Goal: Transaction & Acquisition: Obtain resource

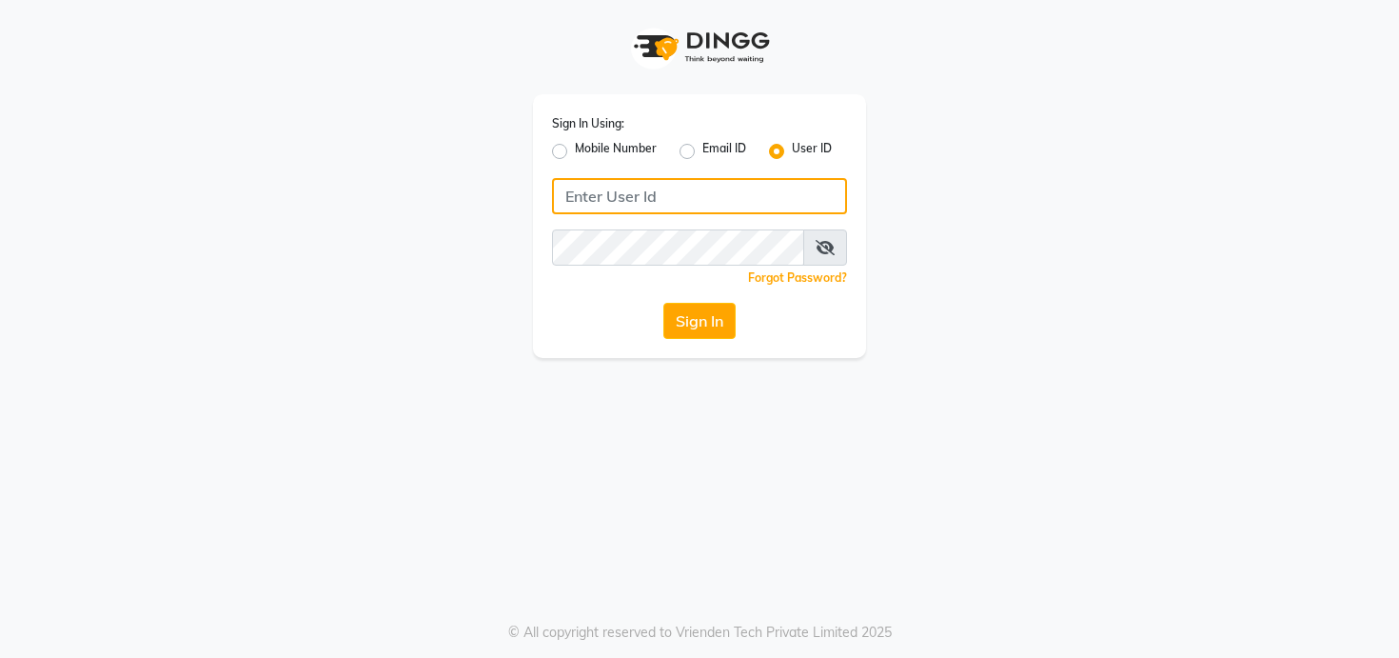
click at [747, 198] on input "Username" at bounding box center [699, 196] width 295 height 36
type input "triss"
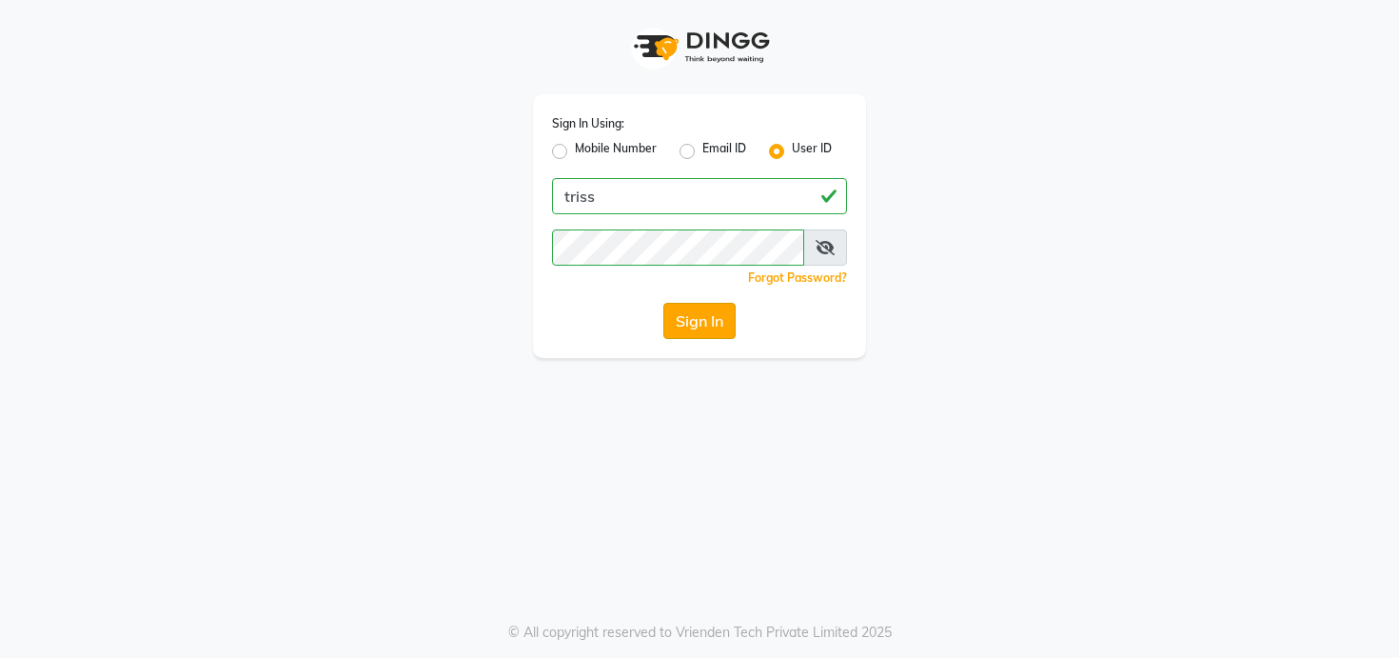
click at [701, 314] on button "Sign In" at bounding box center [699, 321] width 72 height 36
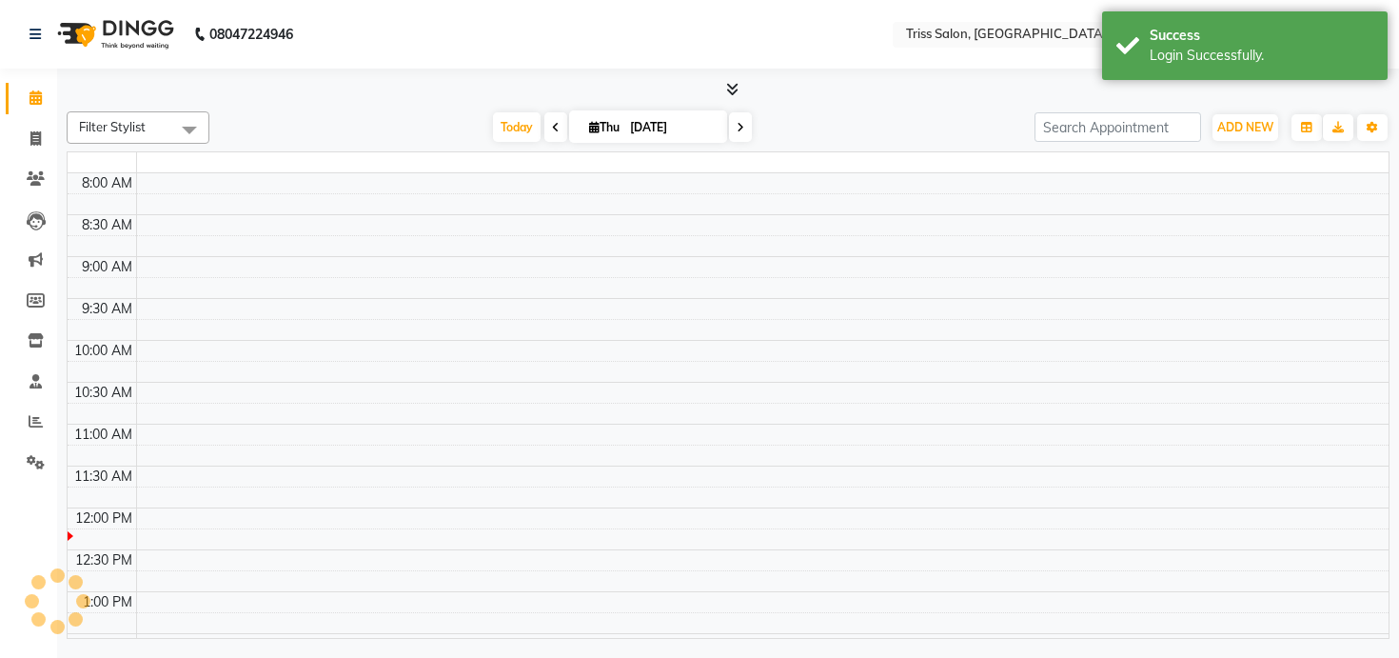
select select "en"
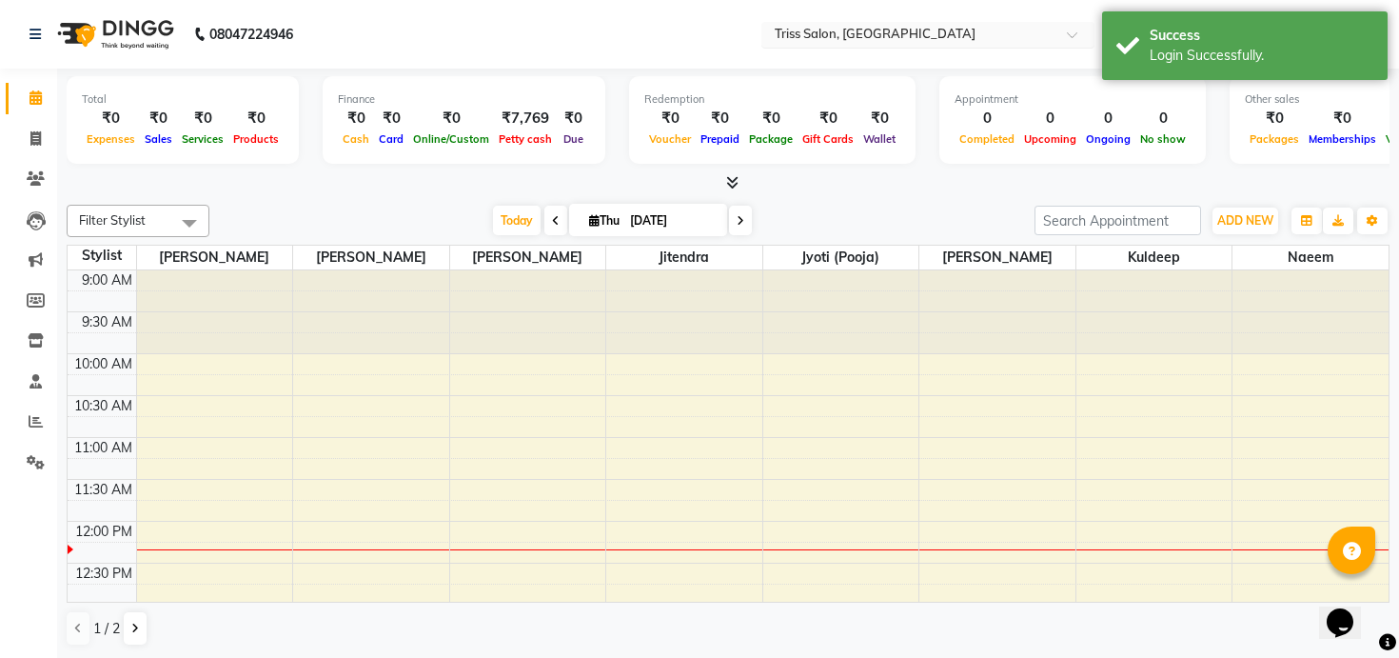
click at [875, 42] on input "text" at bounding box center [909, 36] width 276 height 19
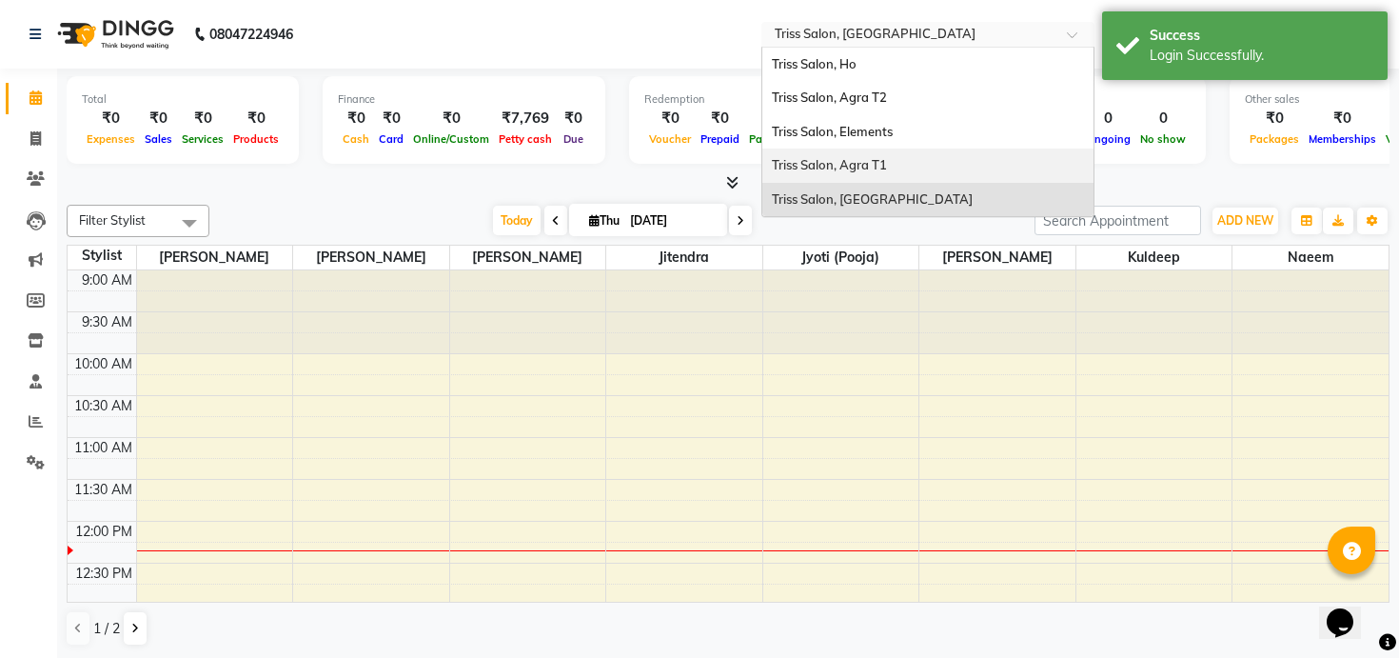
click at [865, 165] on span "Triss Salon, Agra T1" at bounding box center [829, 164] width 115 height 15
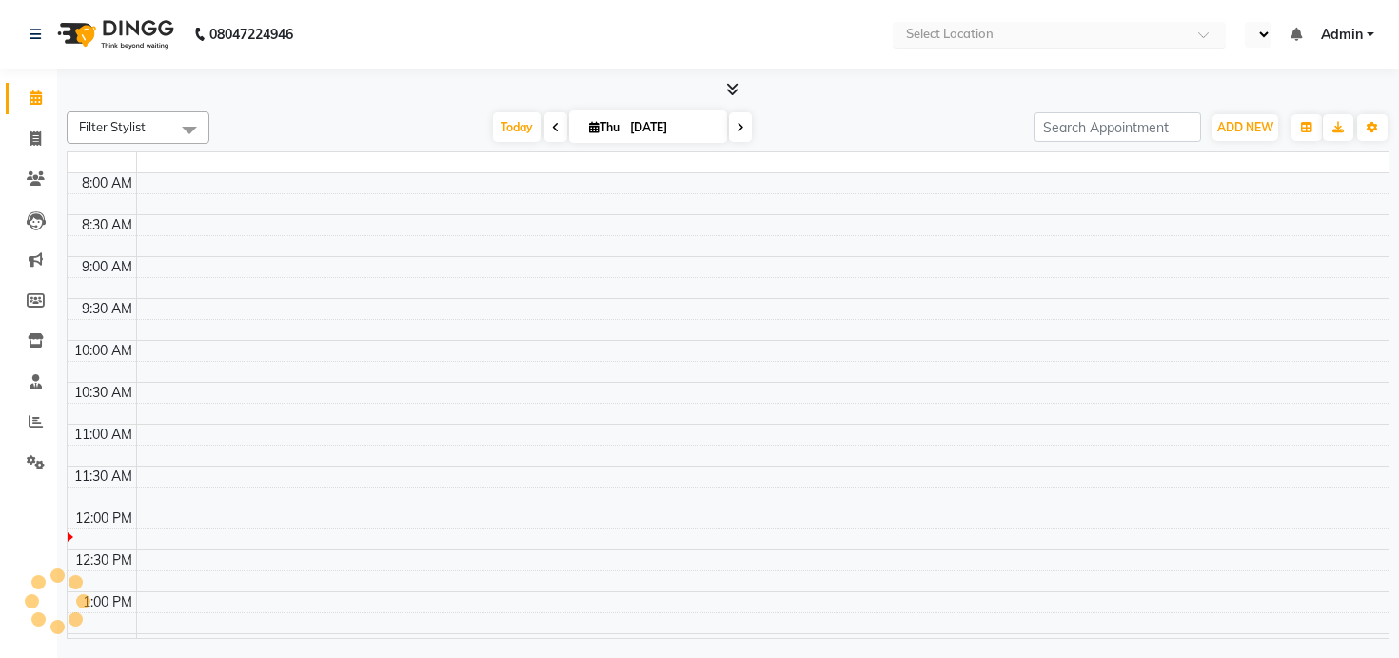
select select "en"
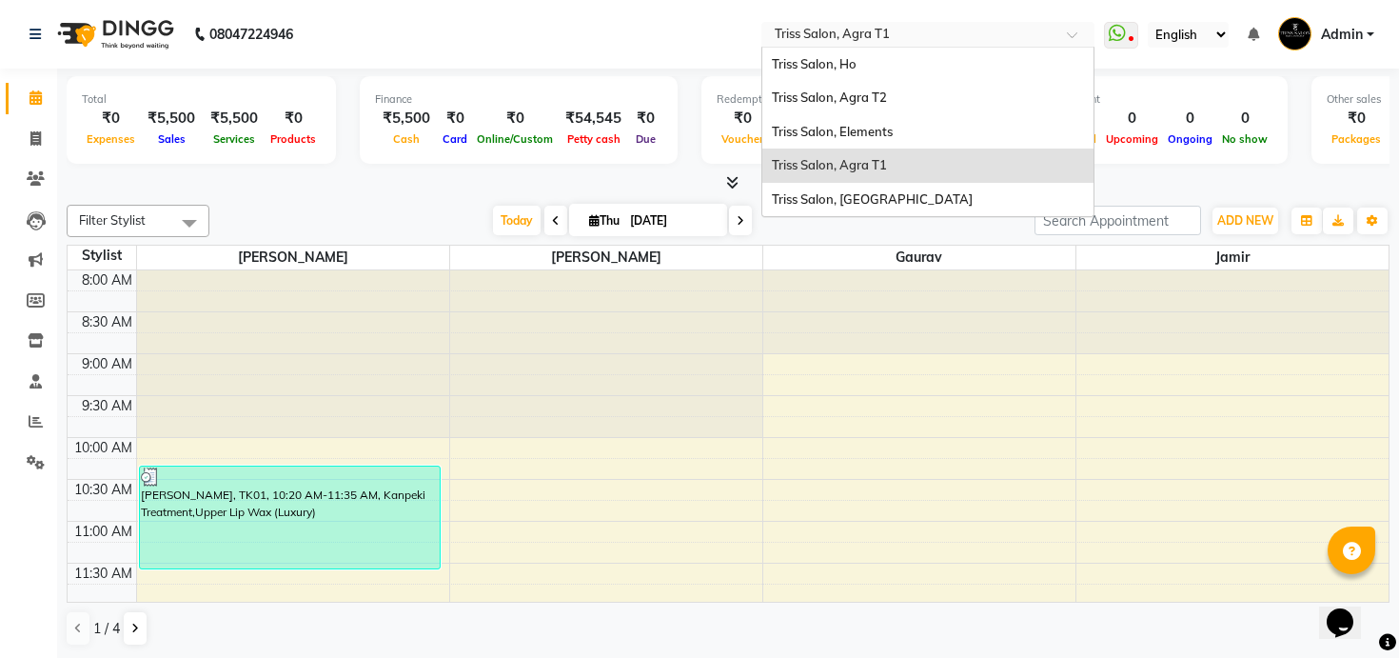
click at [909, 35] on input "text" at bounding box center [909, 36] width 276 height 19
click at [886, 195] on span "Triss Salon, [GEOGRAPHIC_DATA]" at bounding box center [872, 198] width 201 height 15
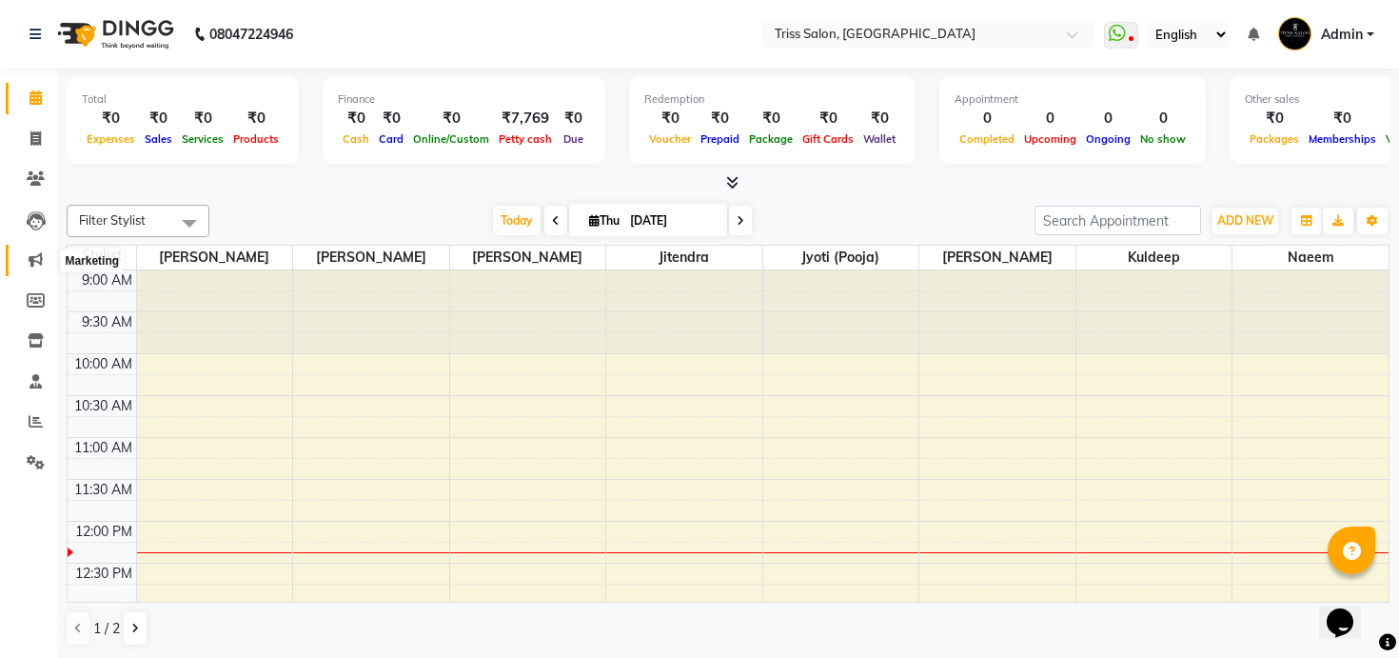
click at [42, 252] on icon at bounding box center [36, 259] width 14 height 14
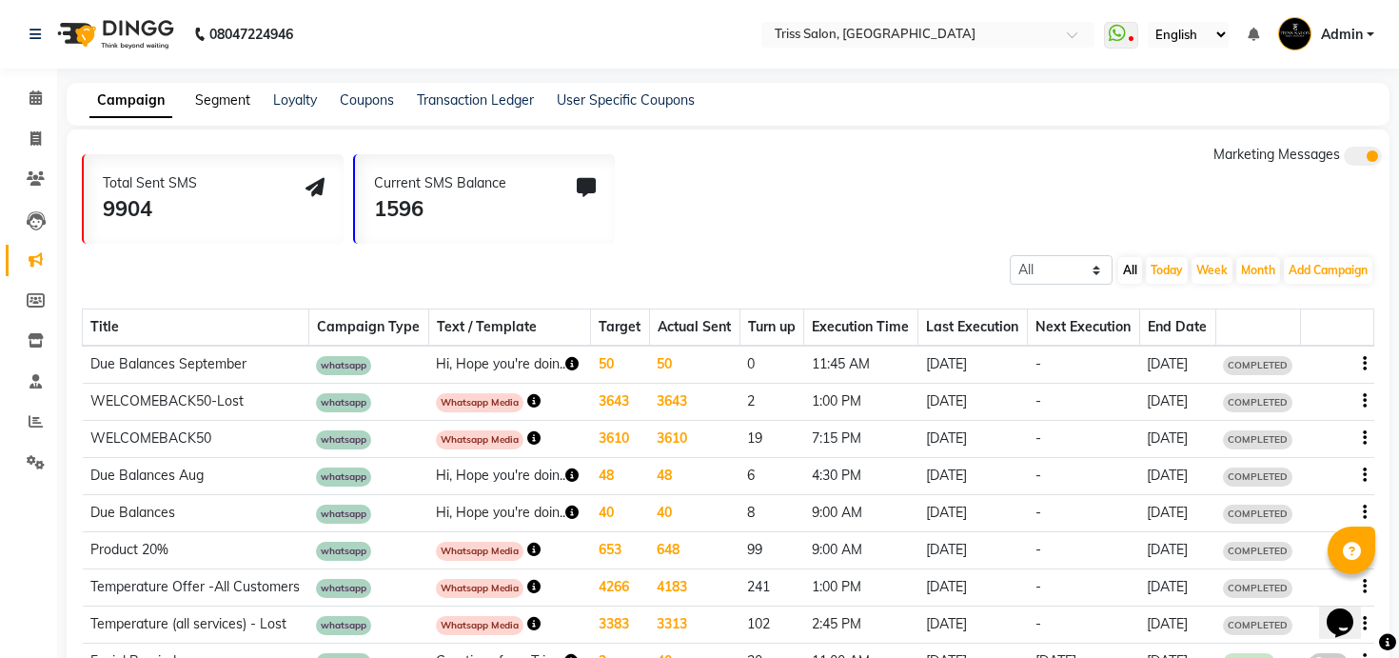
click at [217, 106] on link "Segment" at bounding box center [222, 99] width 55 height 17
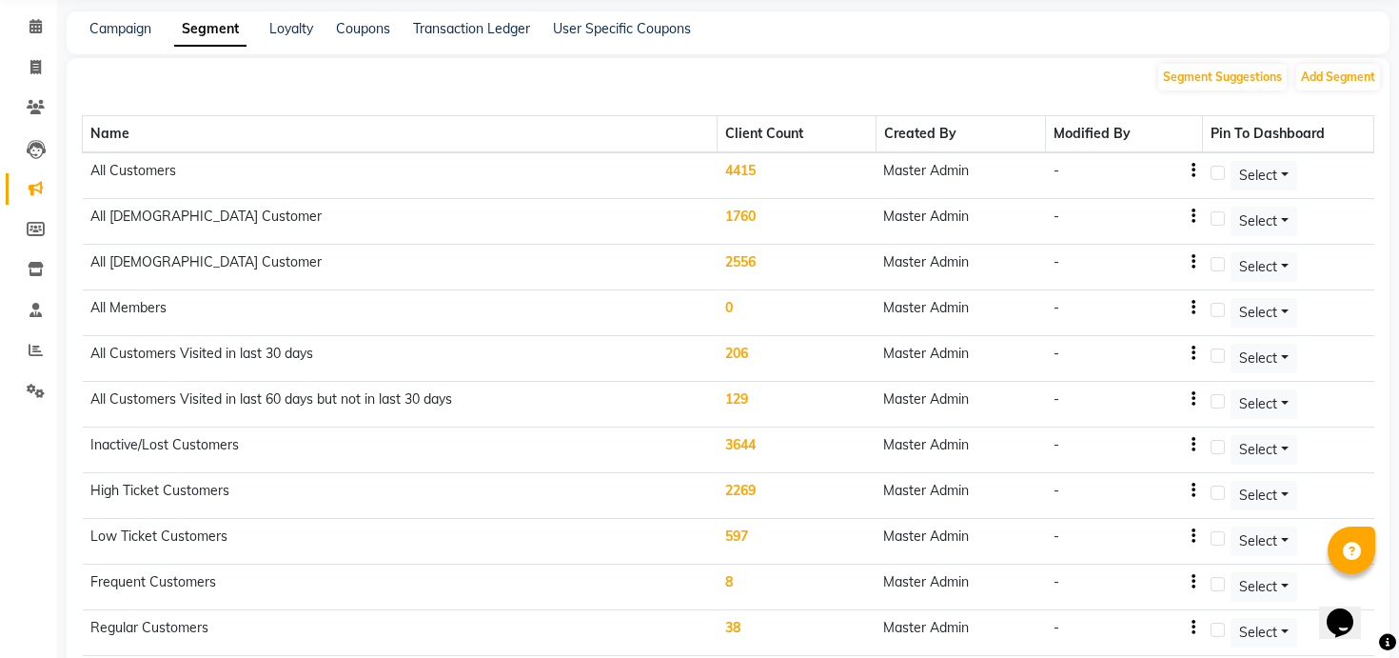
scroll to position [76, 0]
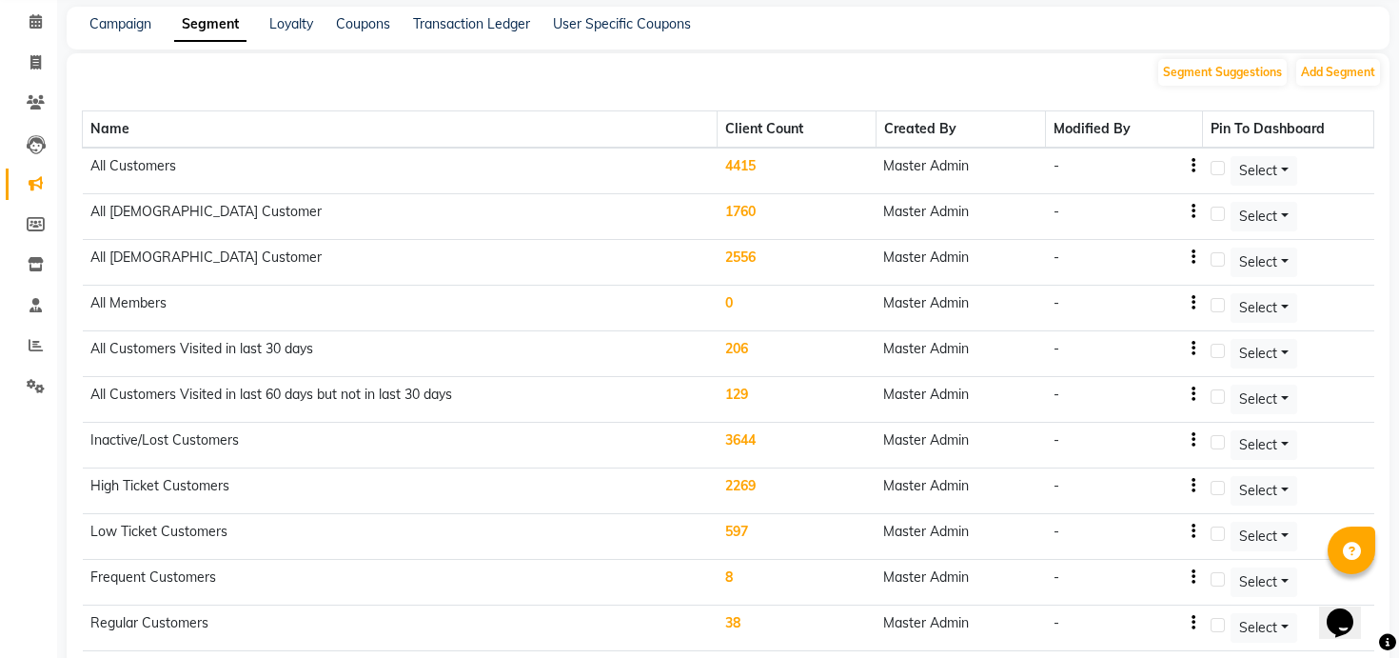
click at [754, 440] on td "3644" at bounding box center [797, 446] width 159 height 46
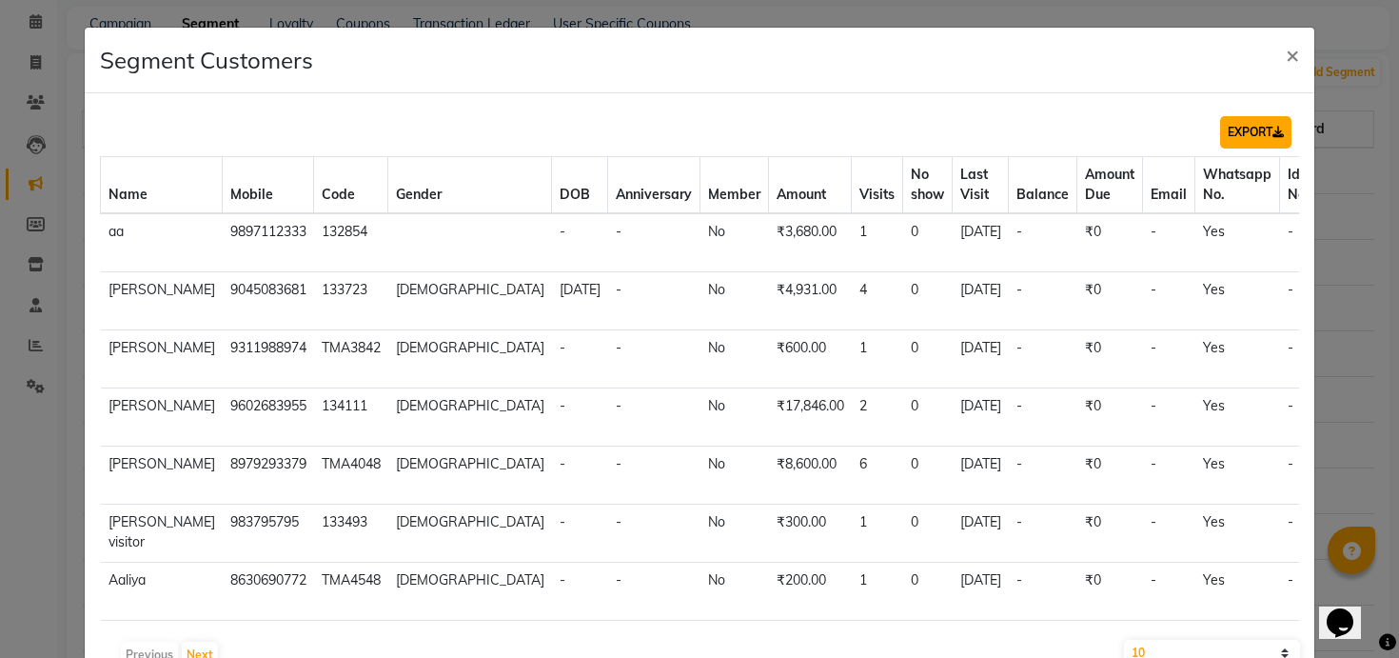
click at [1256, 131] on button "EXPORT" at bounding box center [1255, 132] width 71 height 32
click at [1291, 58] on span "×" at bounding box center [1292, 54] width 13 height 29
